Goal: Information Seeking & Learning: Learn about a topic

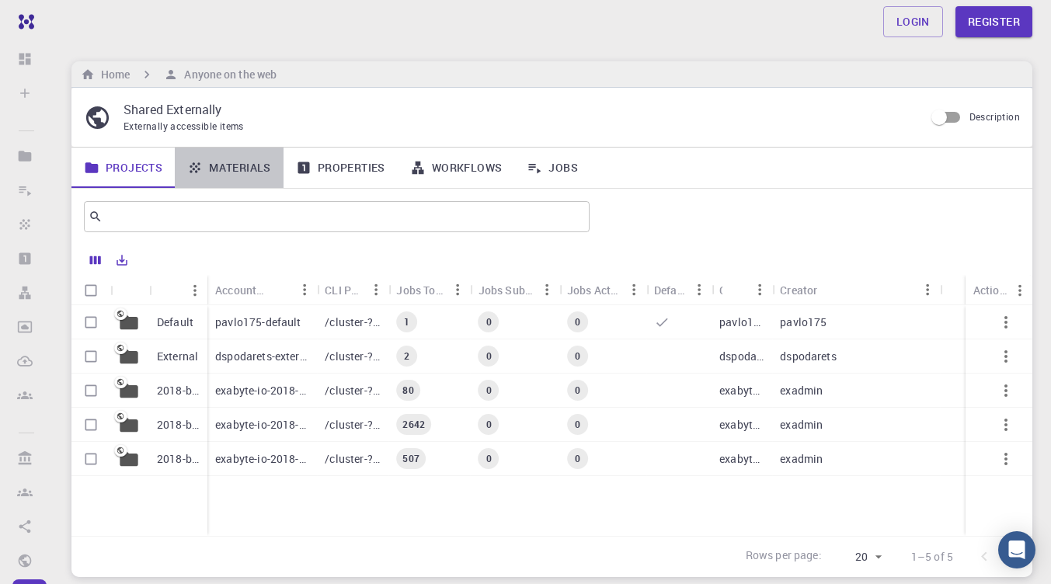
click at [231, 176] on link "Materials" at bounding box center [229, 168] width 109 height 40
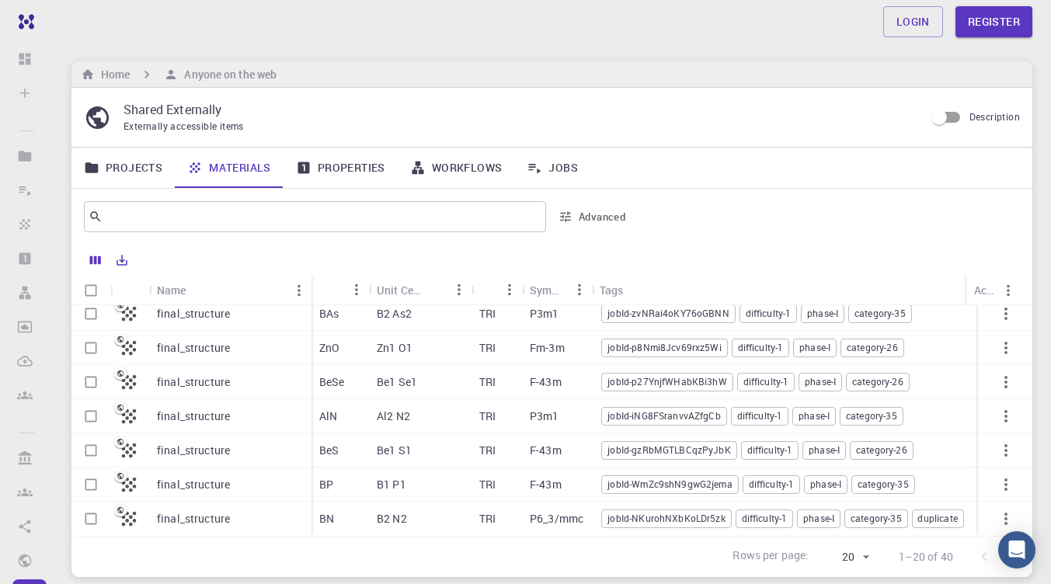
click at [189, 409] on p "final_structure" at bounding box center [193, 417] width 73 height 16
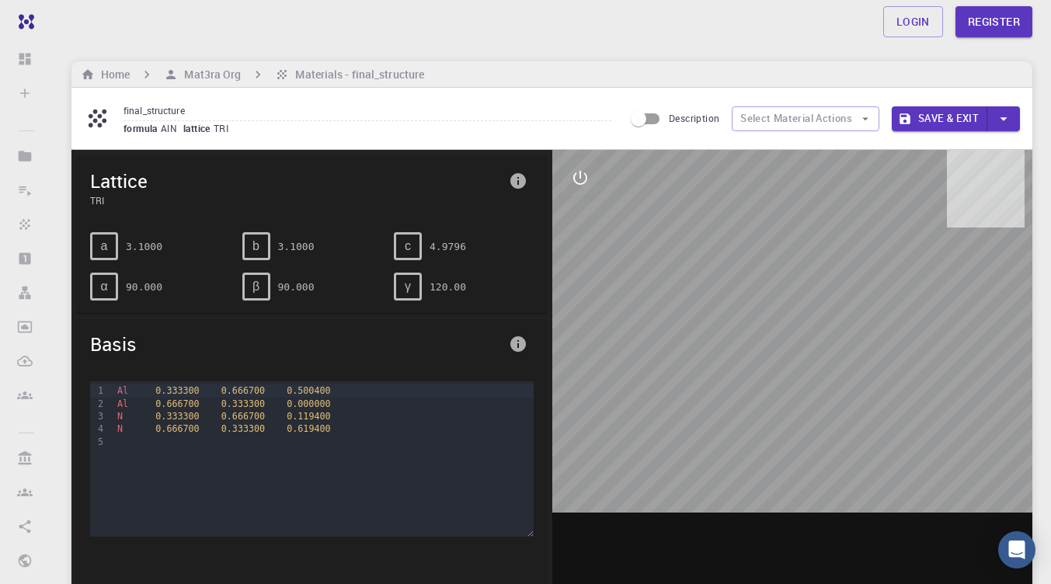
scroll to position [93, 0]
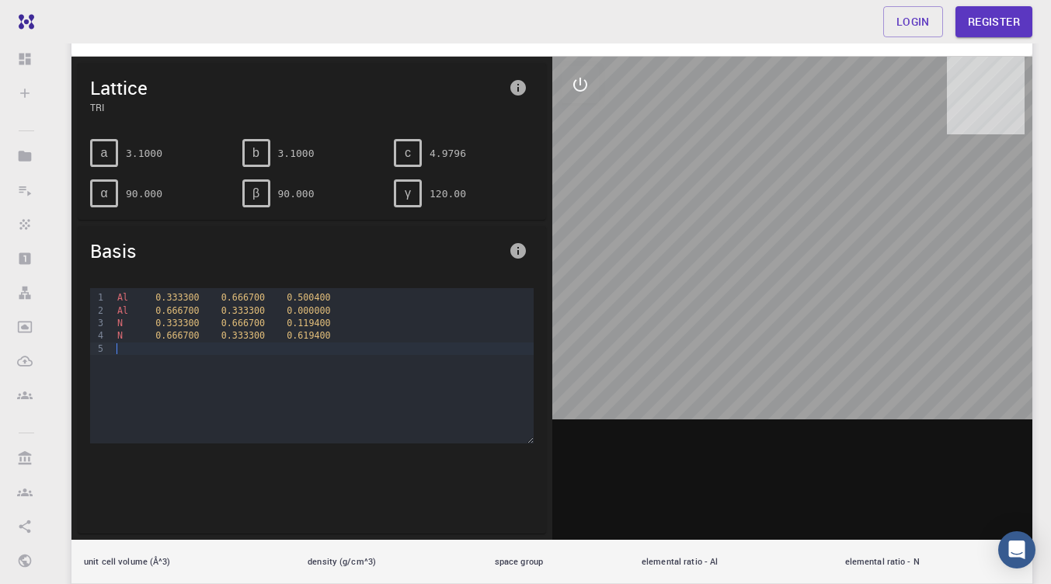
click at [369, 381] on div "Al 0.333300 0.666700 0.500400 Al 0.666700 0.333300 0.000000 N 0.333300 0.666700…" at bounding box center [323, 365] width 420 height 155
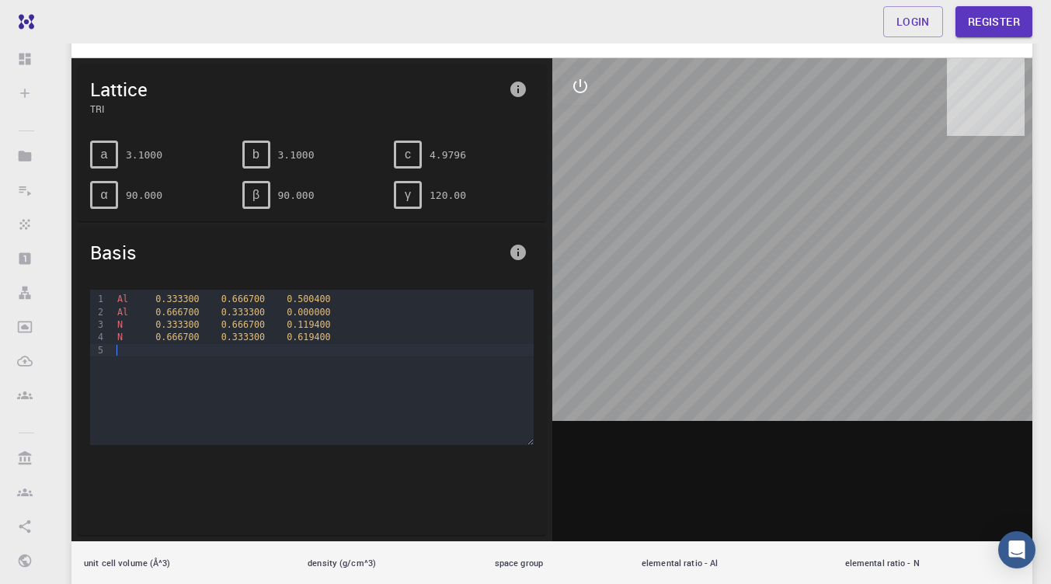
scroll to position [0, 0]
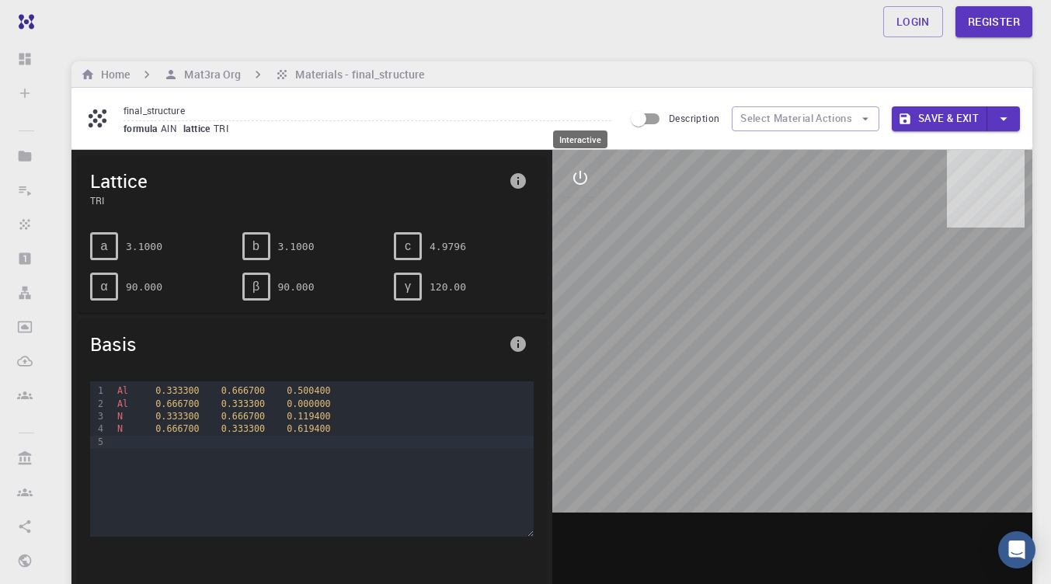
click at [581, 184] on icon "interactive" at bounding box center [580, 178] width 14 height 14
click at [581, 213] on icon "view" at bounding box center [580, 215] width 19 height 19
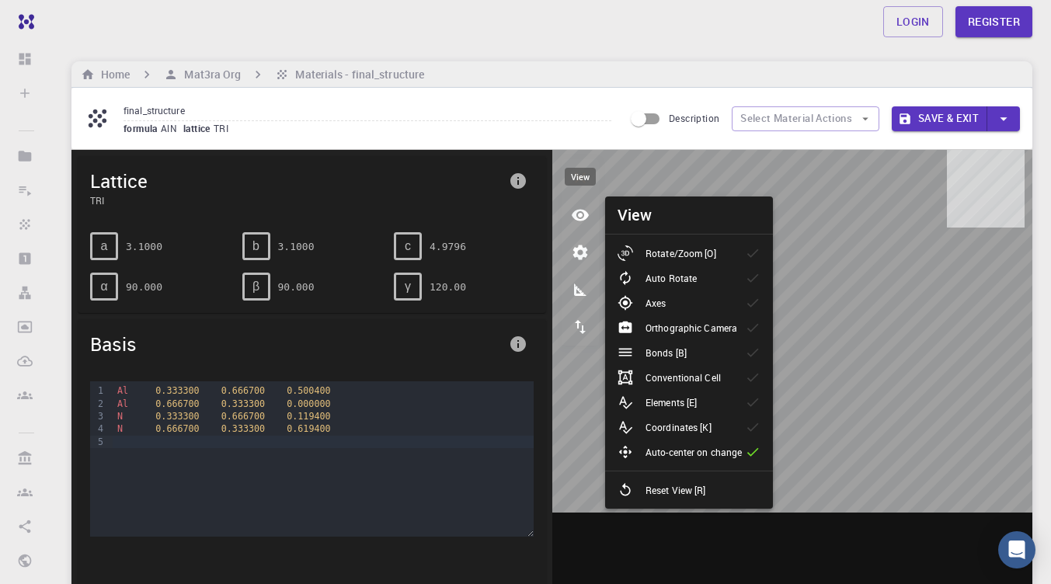
click at [581, 213] on icon "view" at bounding box center [580, 215] width 19 height 19
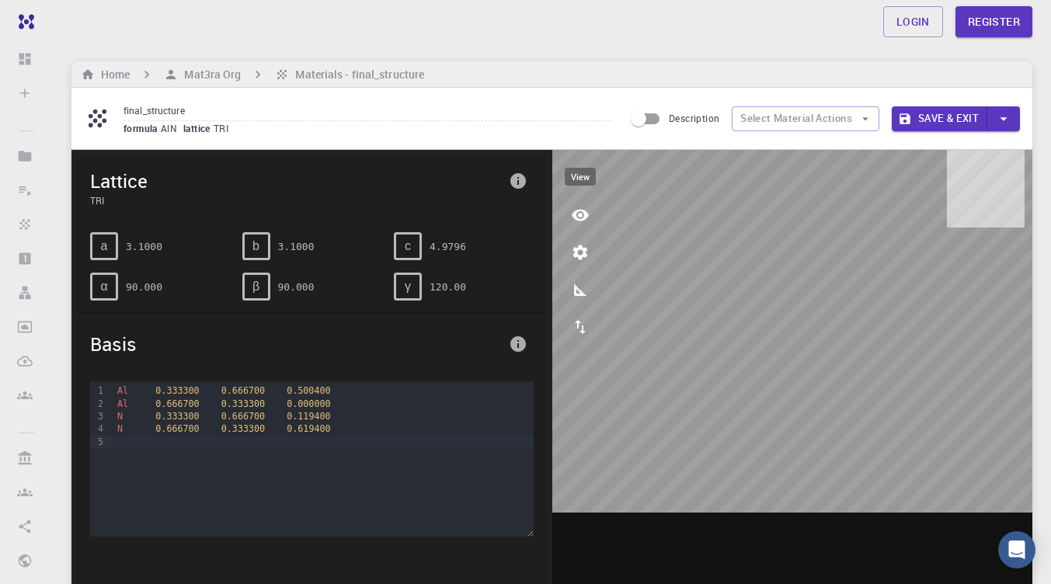
click at [571, 219] on icon "view" at bounding box center [580, 215] width 19 height 19
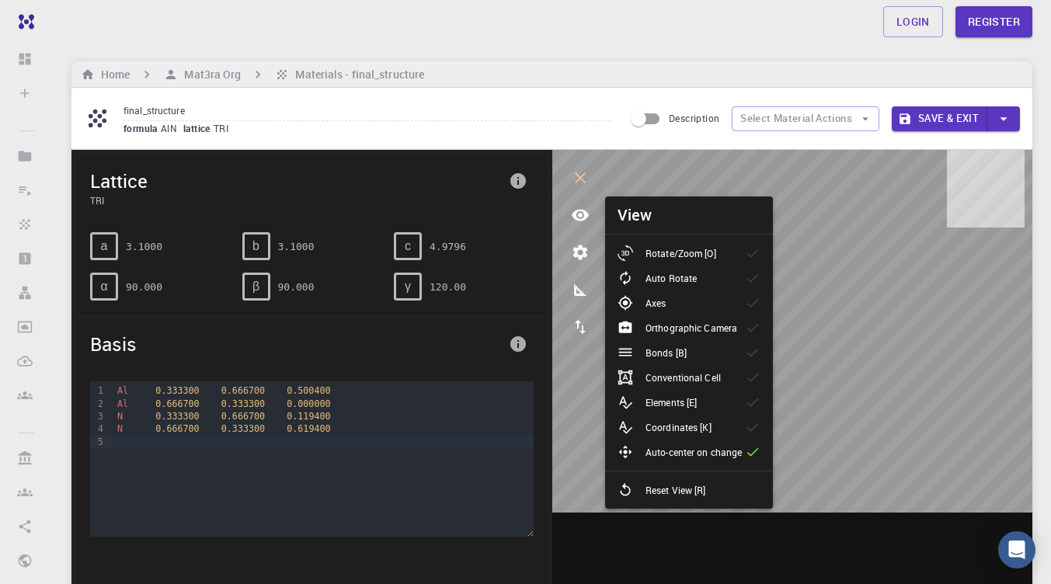
click at [648, 250] on p "Rotate/Zoom [O]" at bounding box center [681, 253] width 71 height 14
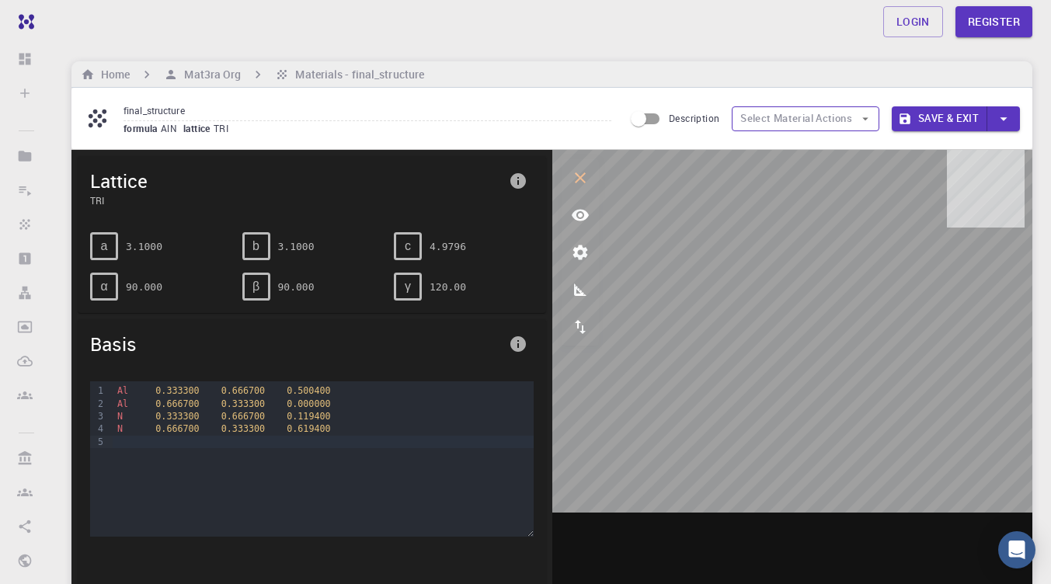
click at [818, 118] on button "Select Material Actions" at bounding box center [806, 118] width 148 height 25
